Goal: Task Accomplishment & Management: Use online tool/utility

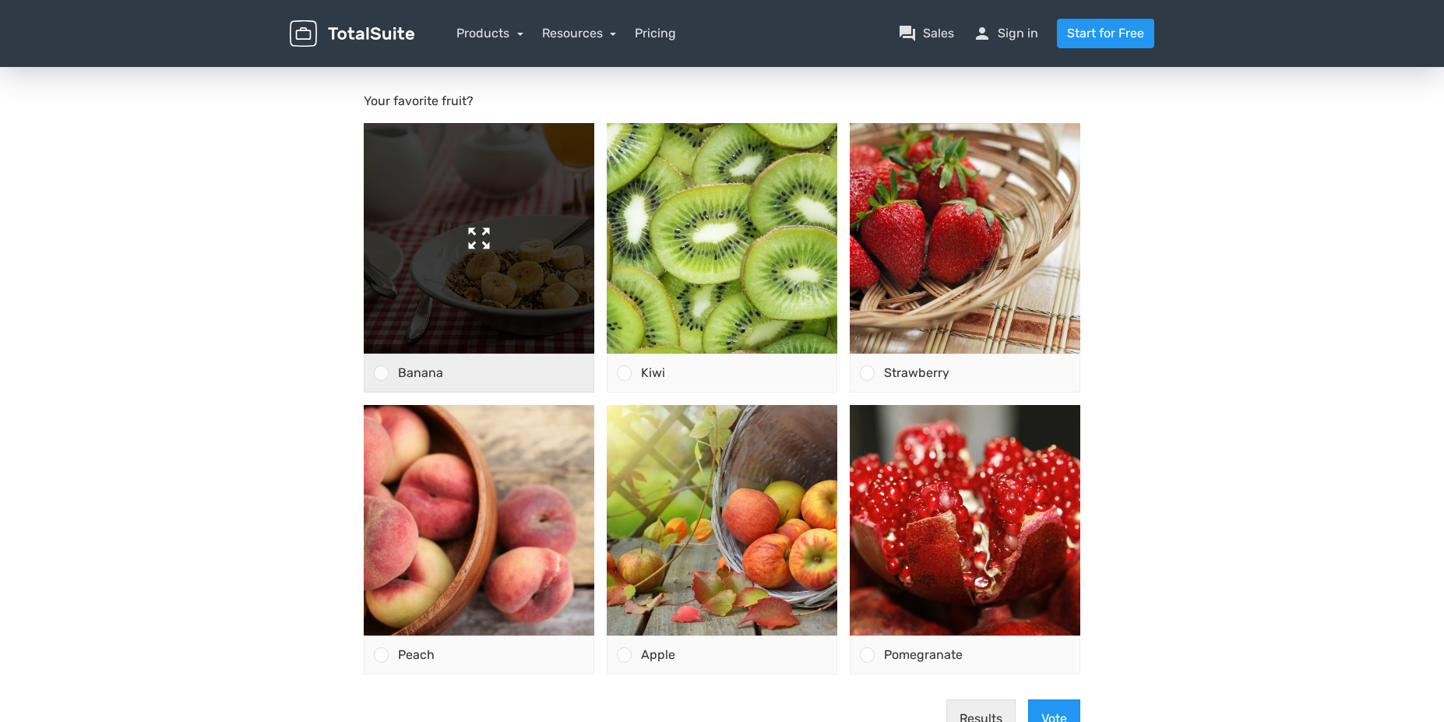
scroll to position [170, 0]
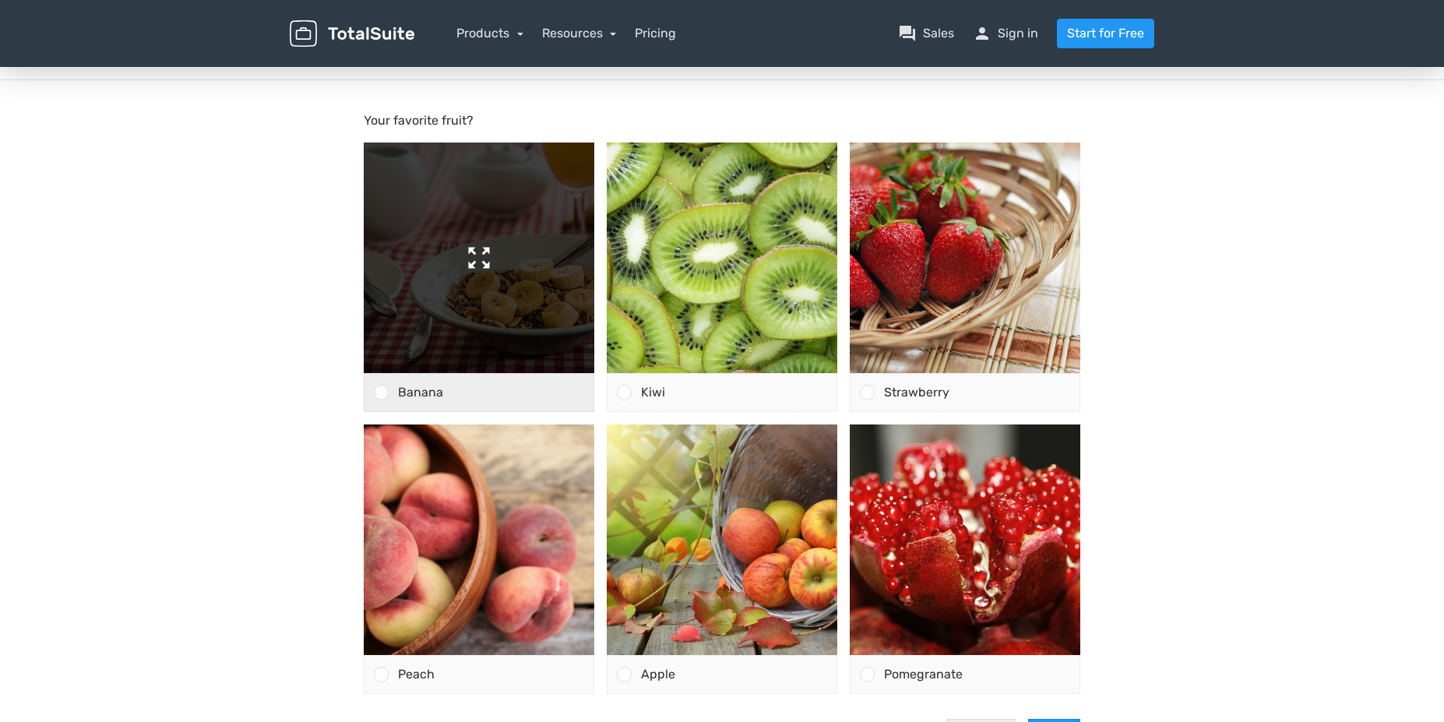
click at [459, 280] on img at bounding box center [479, 258] width 231 height 231
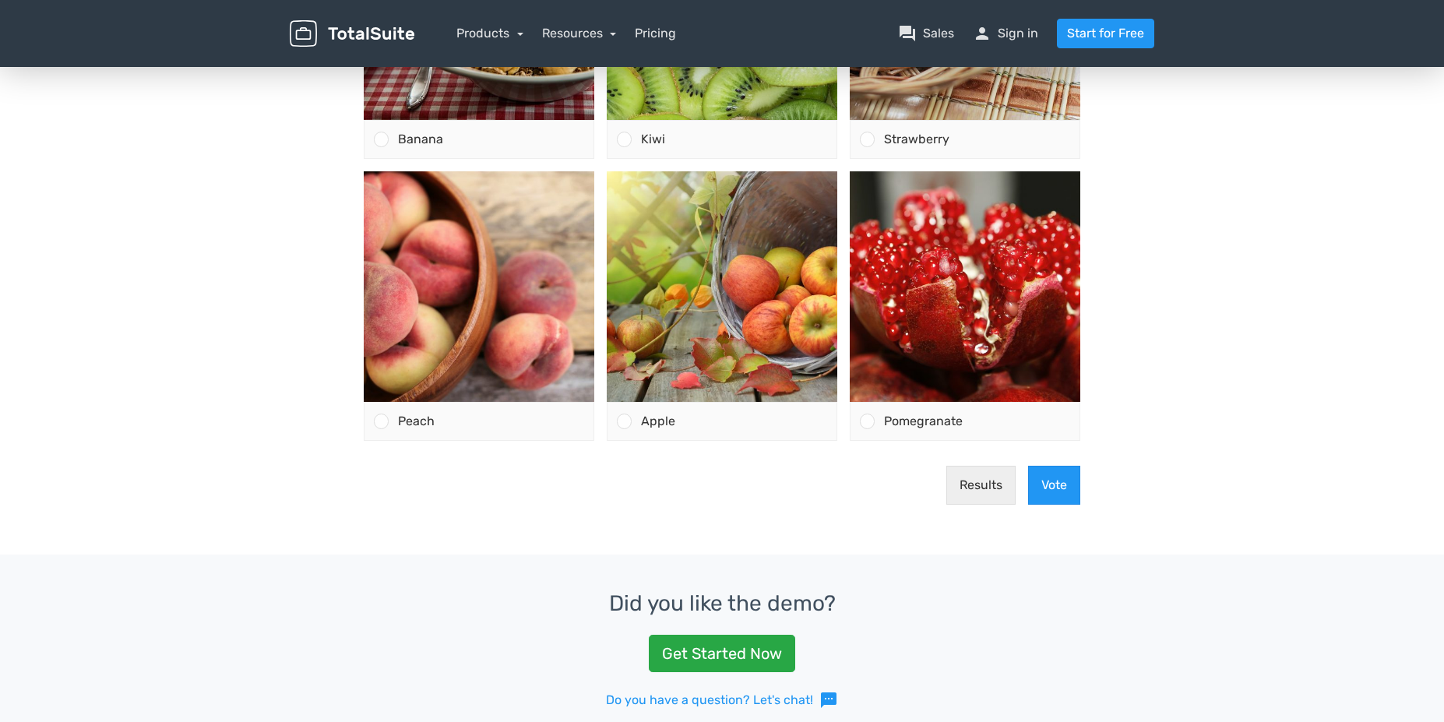
scroll to position [0, 0]
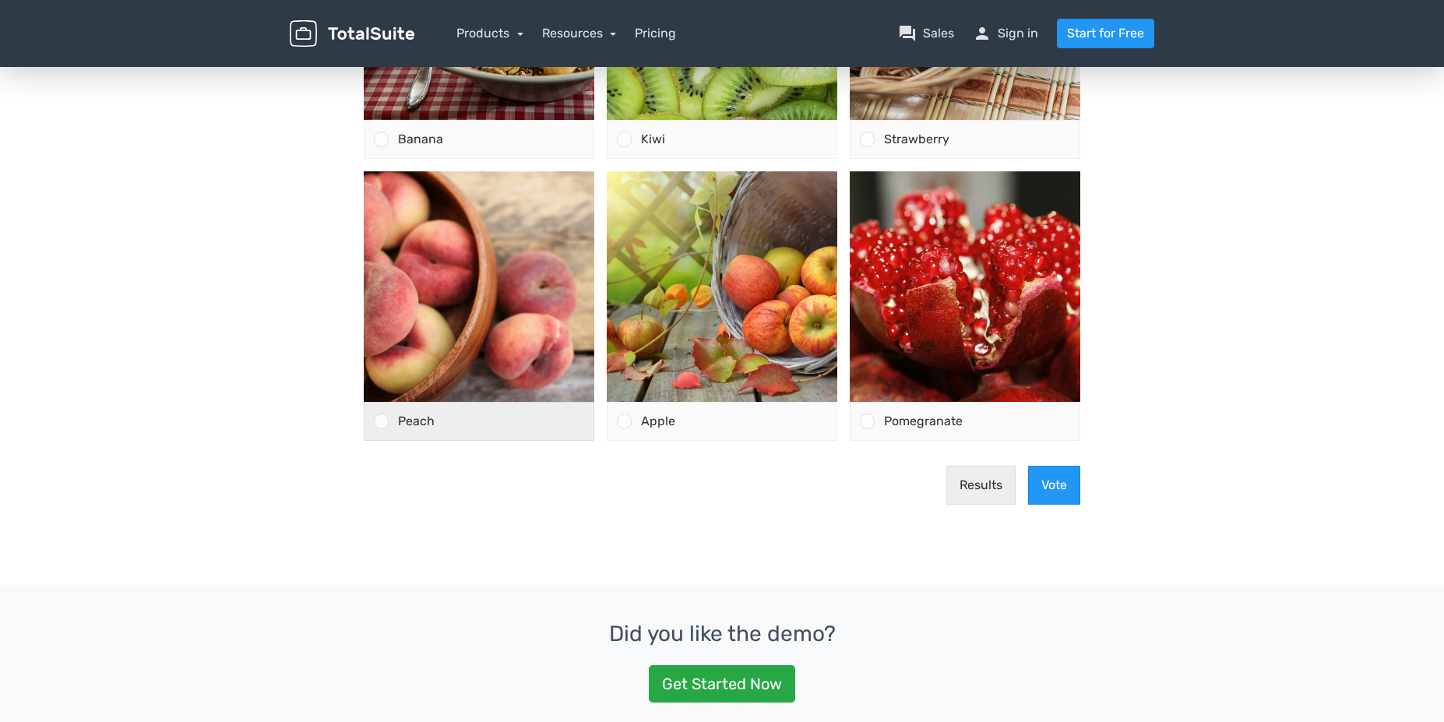
click at [389, 425] on div "Peach" at bounding box center [491, 421] width 205 height 37
click at [382, 422] on input "Peach" at bounding box center [382, 422] width 0 height 0
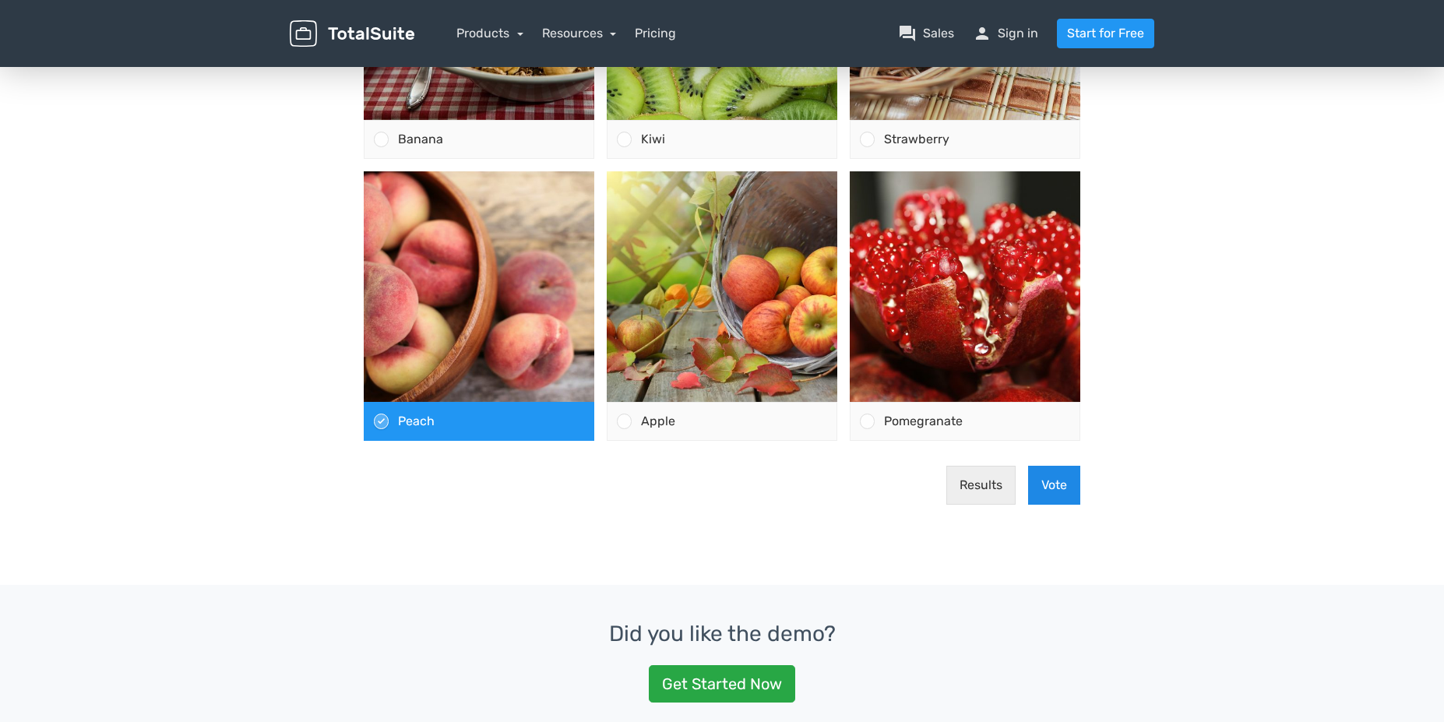
click at [1074, 499] on button "Vote" at bounding box center [1054, 485] width 52 height 39
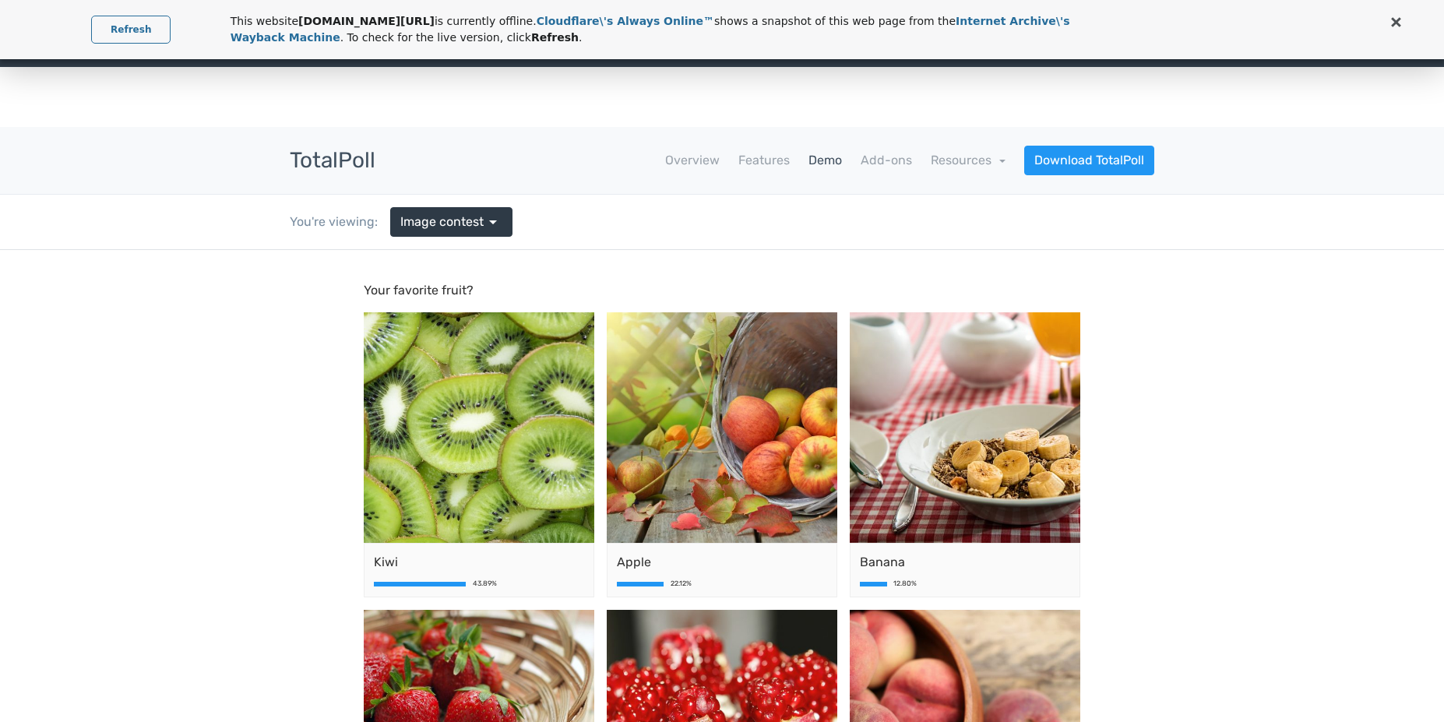
scroll to position [4, 0]
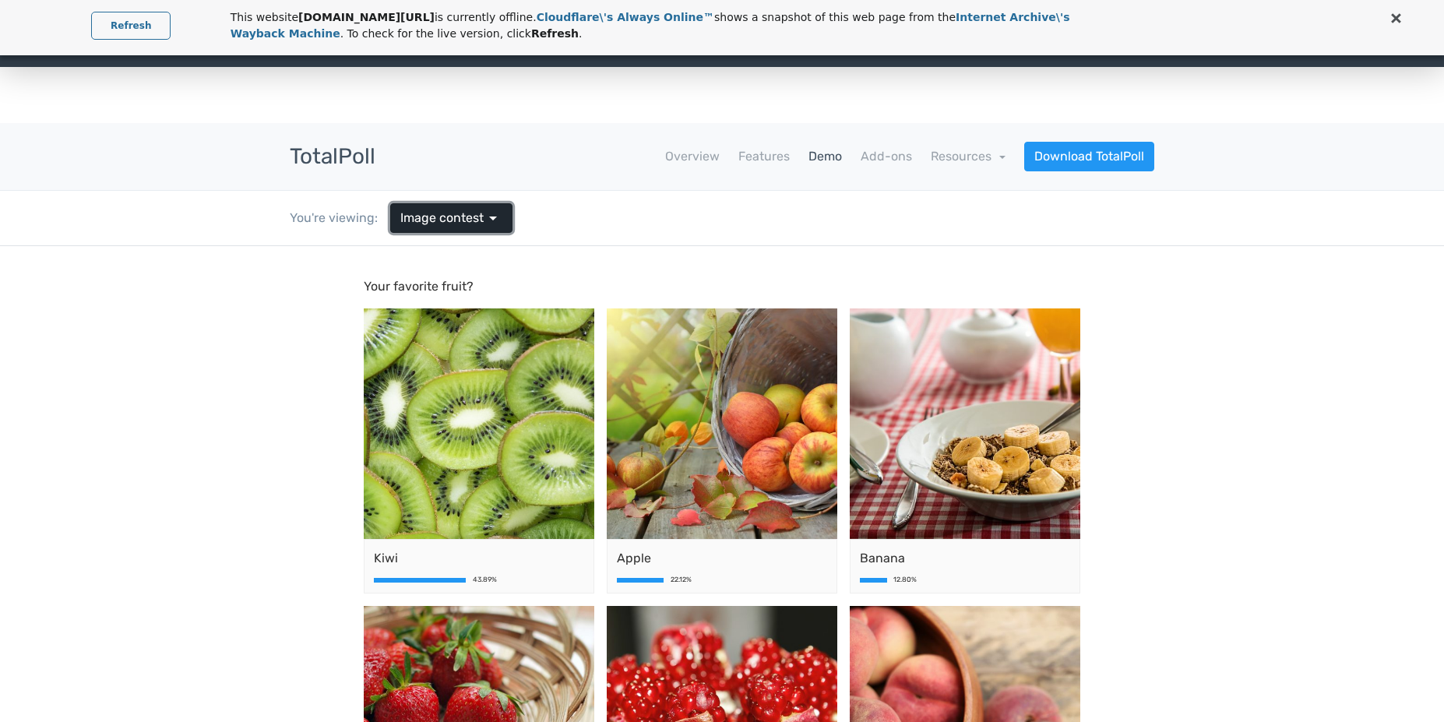
click at [457, 212] on span "Image contest" at bounding box center [441, 218] width 83 height 19
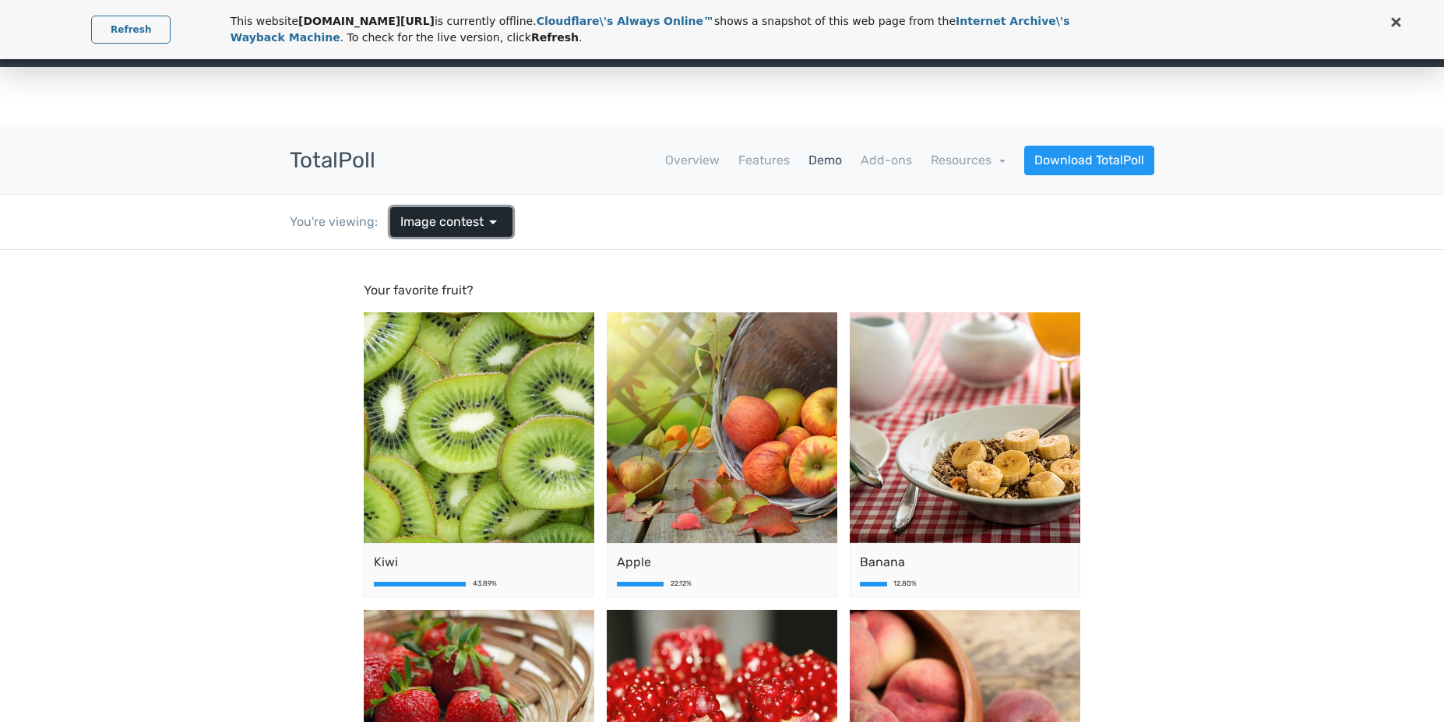
click at [470, 236] on link "Image contest arrow_drop_down" at bounding box center [451, 222] width 122 height 30
click at [486, 228] on span "arrow_drop_down" at bounding box center [493, 222] width 19 height 19
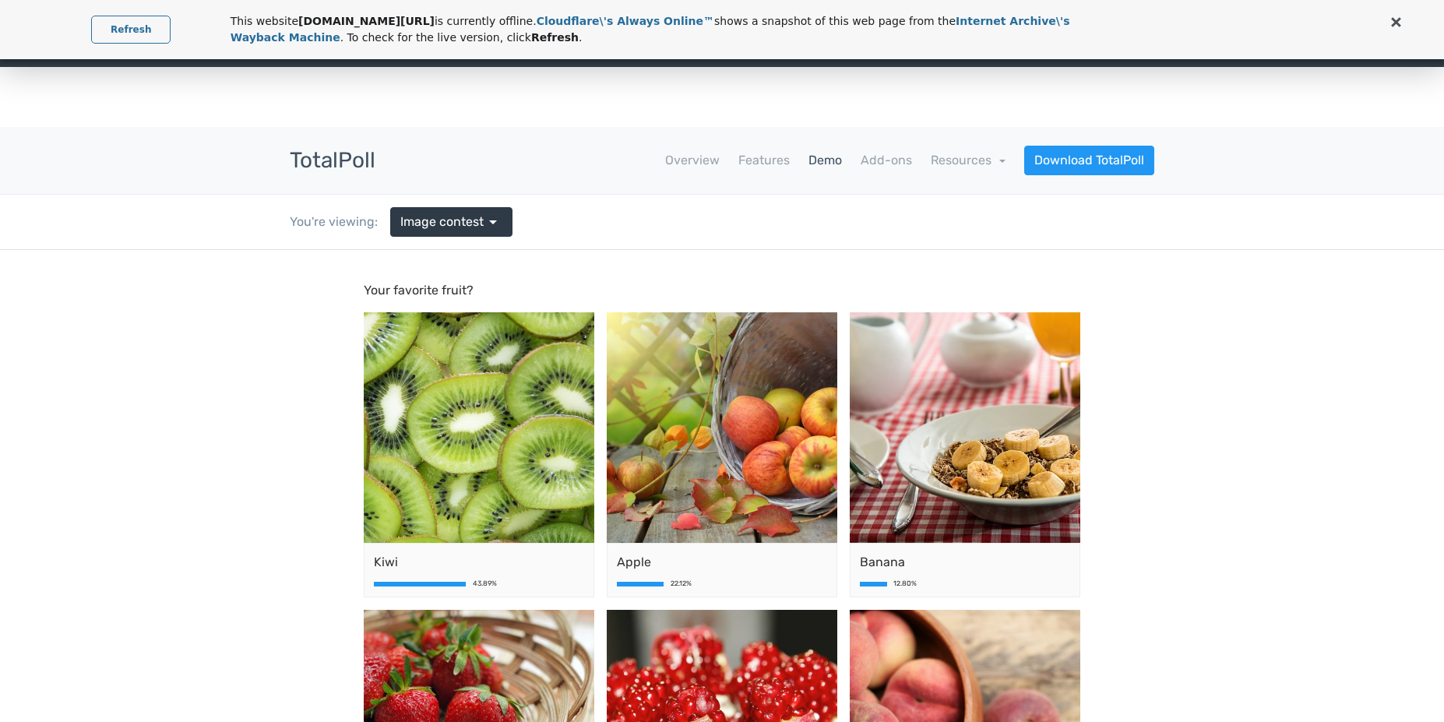
scroll to position [719, 0]
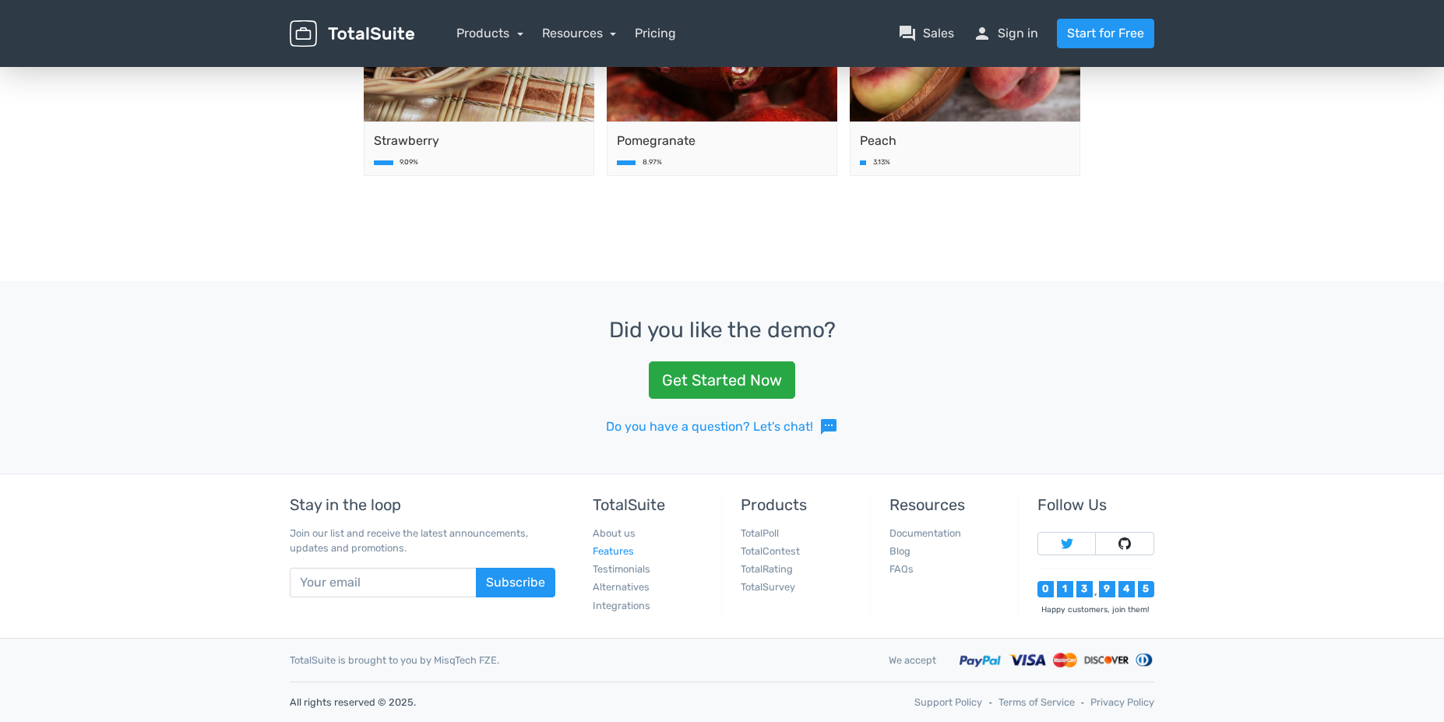
click at [608, 555] on link "Features" at bounding box center [613, 551] width 41 height 12
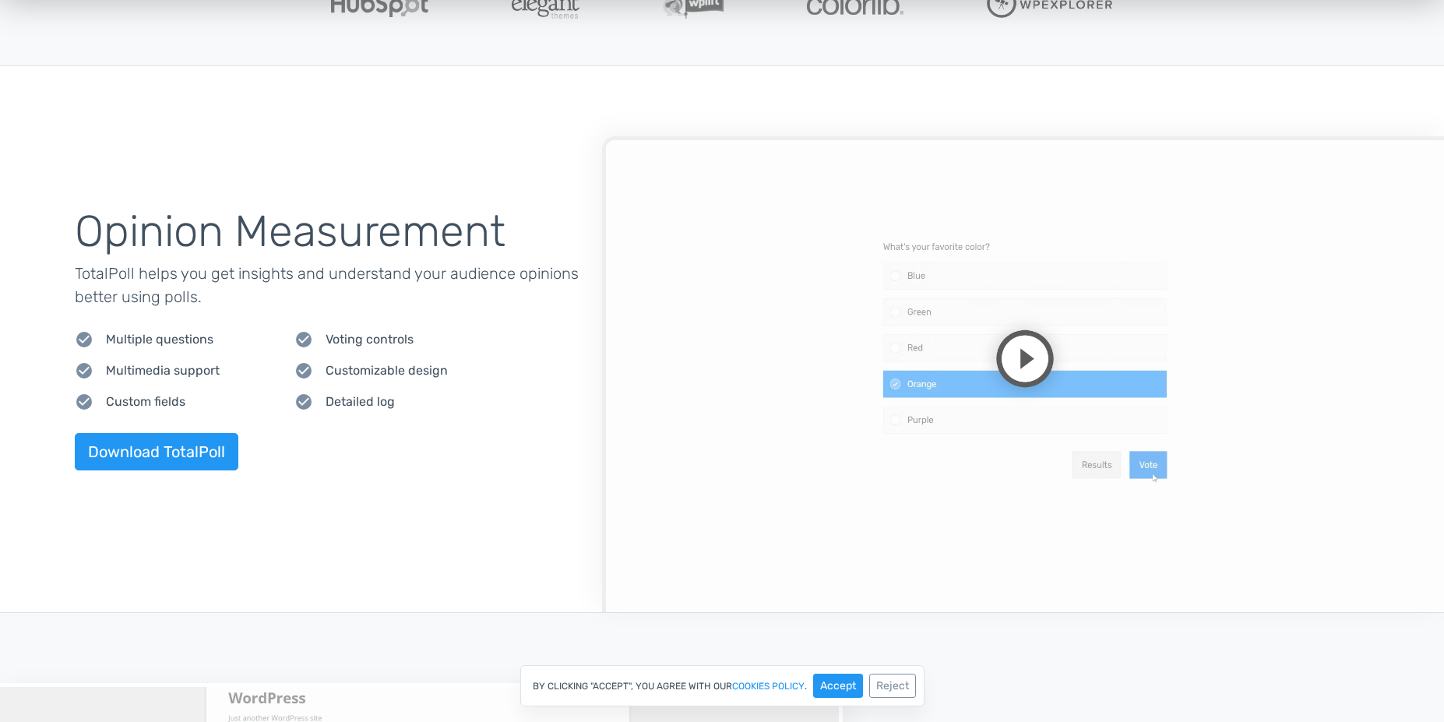
scroll to position [658, 0]
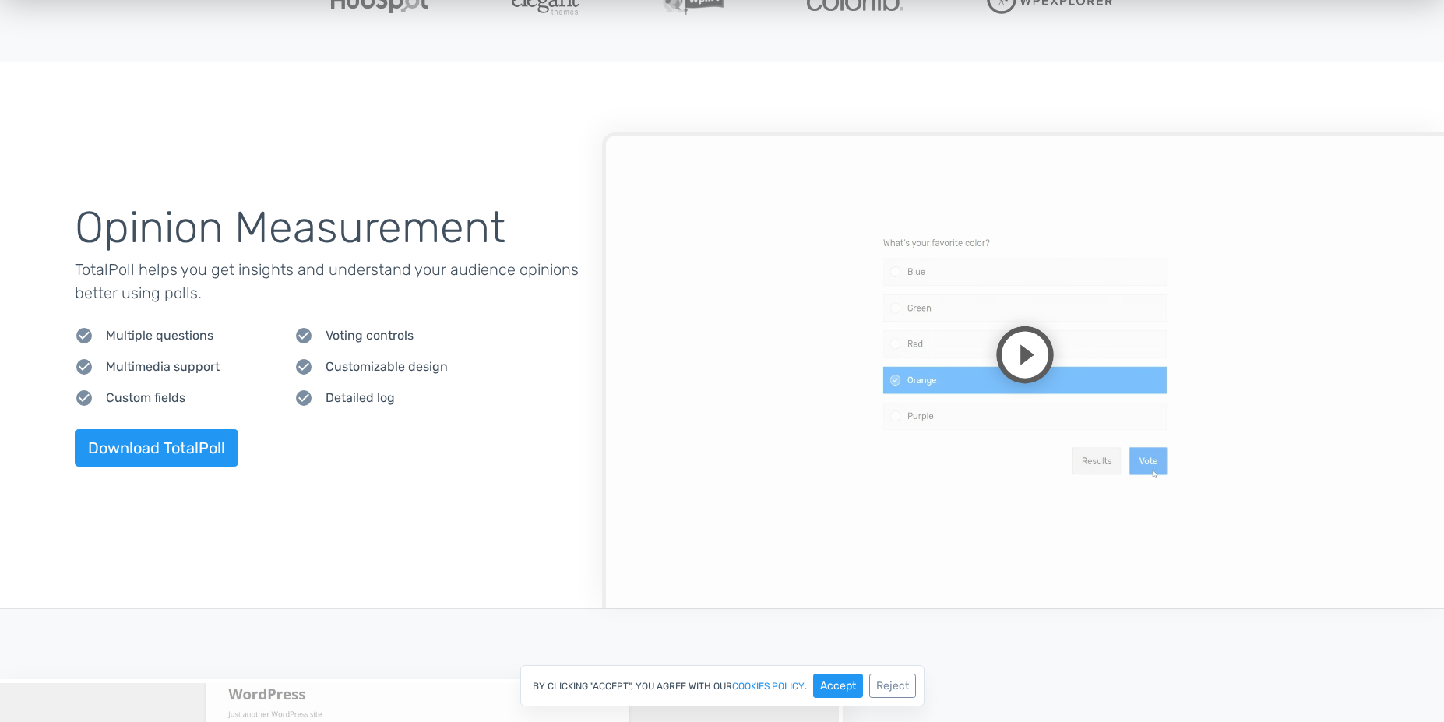
click at [809, 350] on video at bounding box center [1023, 370] width 843 height 476
click at [1040, 495] on video at bounding box center [1023, 370] width 843 height 476
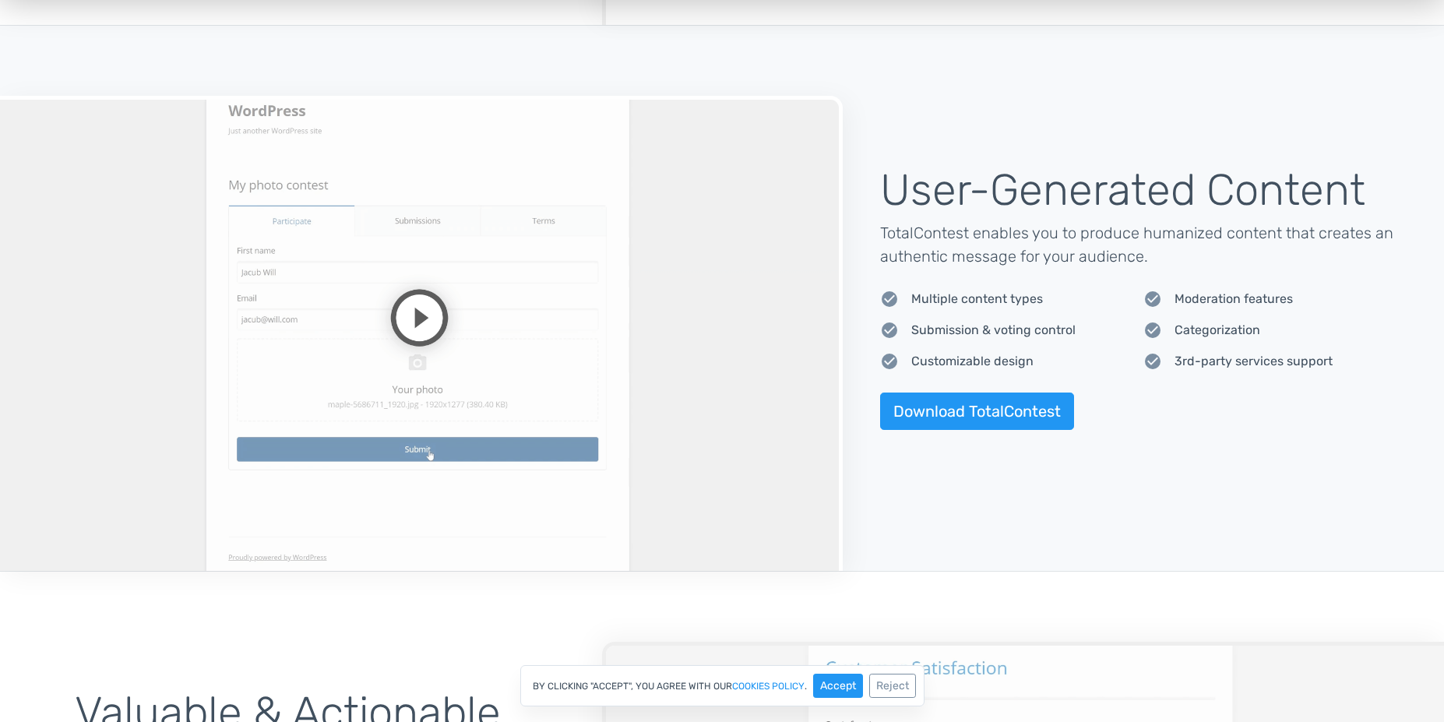
scroll to position [1290, 0]
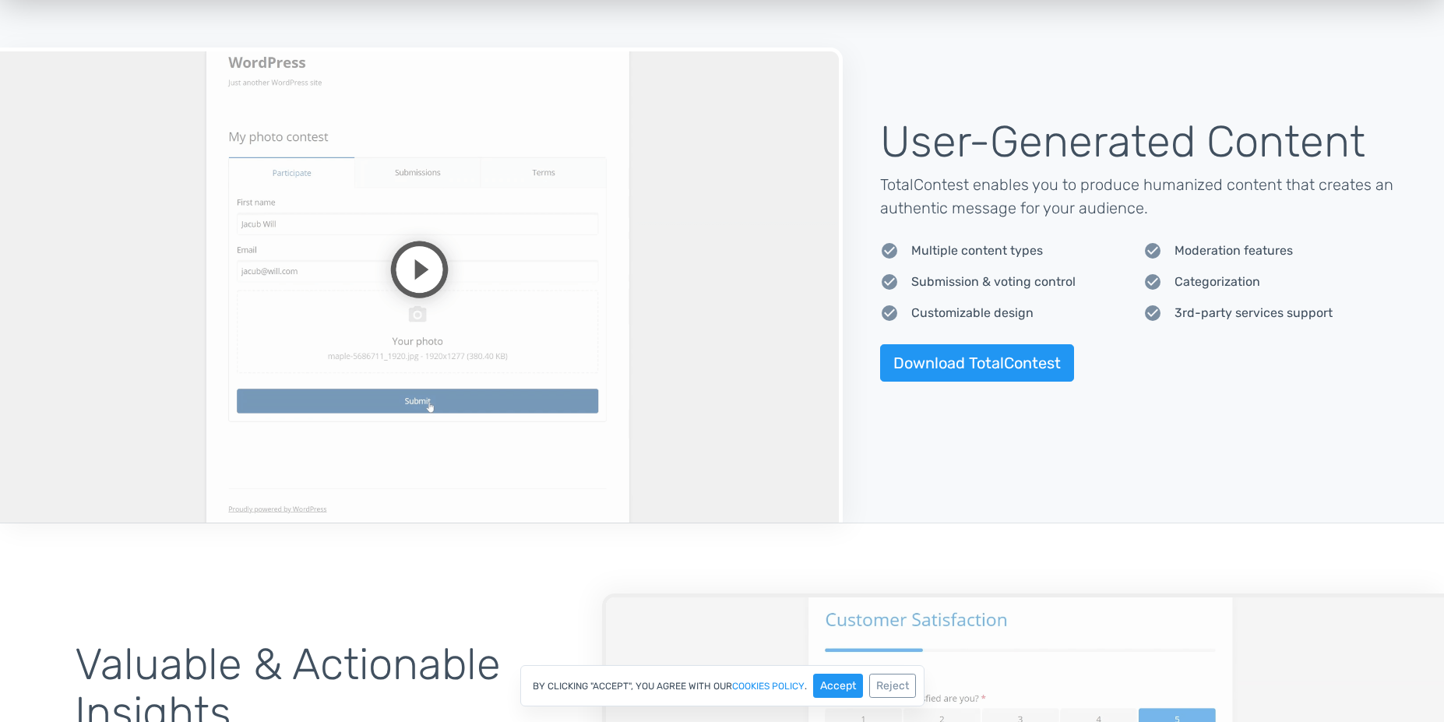
click at [785, 394] on video at bounding box center [421, 286] width 843 height 476
click at [711, 339] on video at bounding box center [421, 286] width 843 height 476
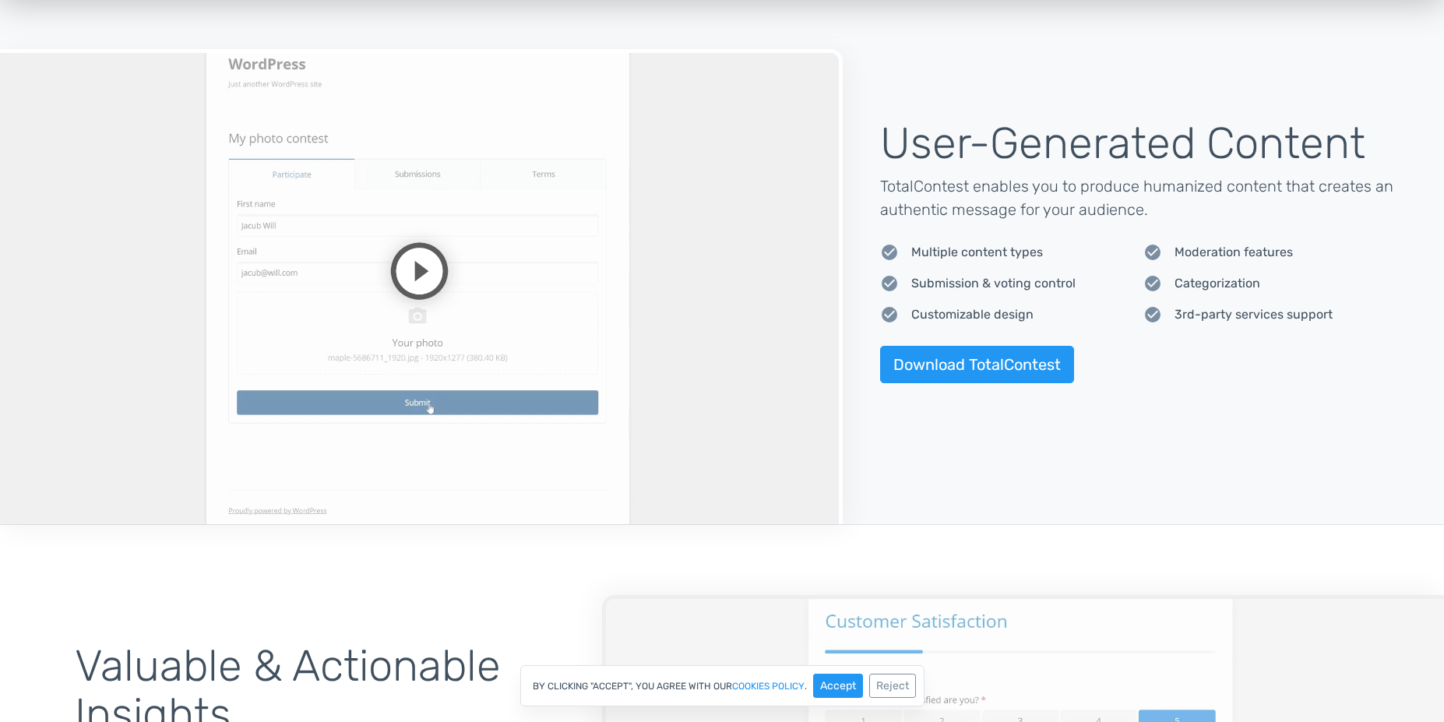
scroll to position [1273, 0]
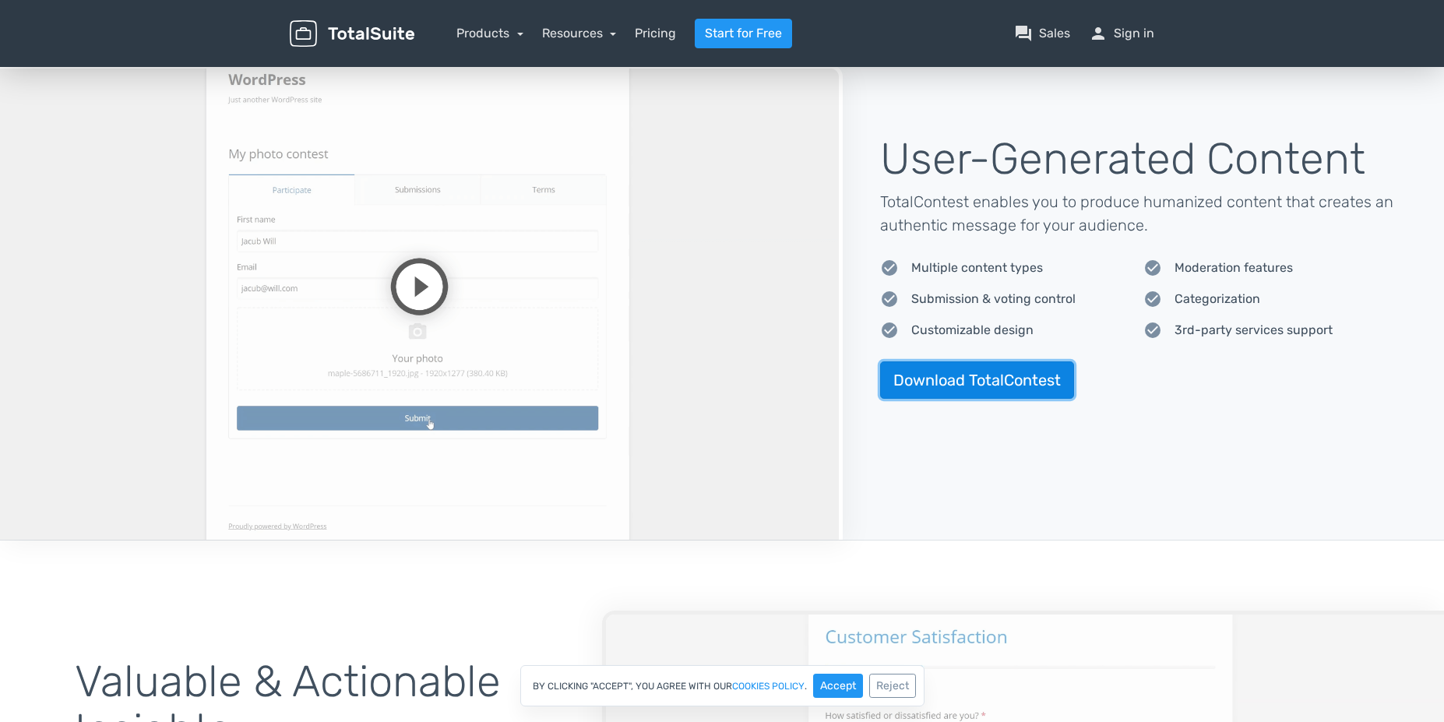
click at [1022, 379] on link "Download TotalContest" at bounding box center [977, 380] width 194 height 37
